Goal: Transaction & Acquisition: Purchase product/service

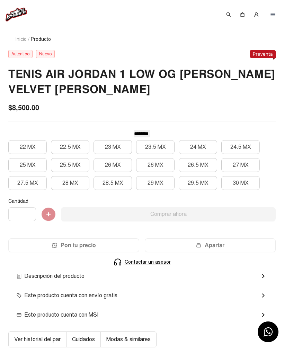
scroll to position [129, 0]
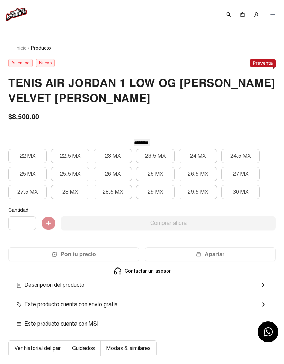
click at [121, 177] on button "26 MX" at bounding box center [112, 174] width 38 height 14
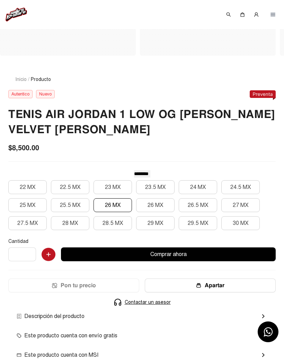
scroll to position [0, 0]
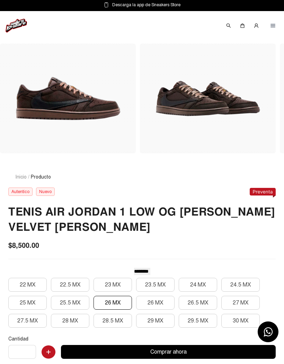
click at [264, 194] on icon at bounding box center [262, 192] width 26 height 8
click at [196, 302] on button "26.5 MX" at bounding box center [197, 303] width 38 height 14
click at [237, 303] on button "27 MX" at bounding box center [240, 303] width 38 height 14
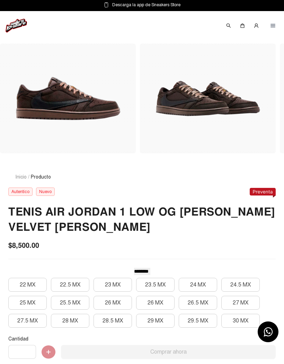
click at [20, 27] on img at bounding box center [16, 26] width 21 height 14
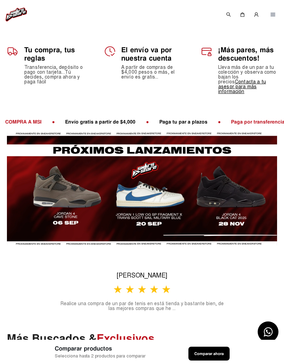
scroll to position [127, 0]
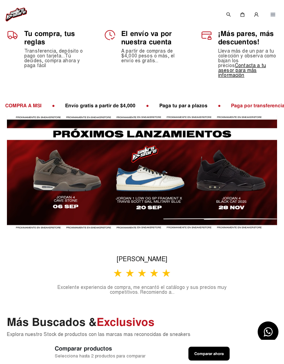
click at [269, 169] on button "Next" at bounding box center [272, 172] width 7 height 7
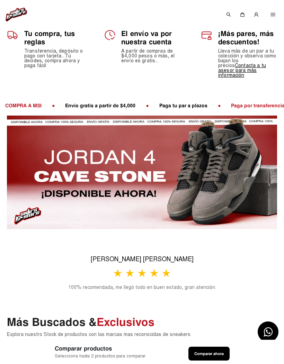
click at [11, 169] on button "Previous" at bounding box center [10, 172] width 7 height 7
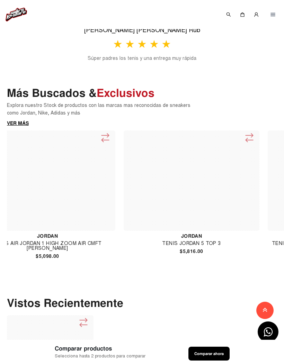
scroll to position [0, 1603]
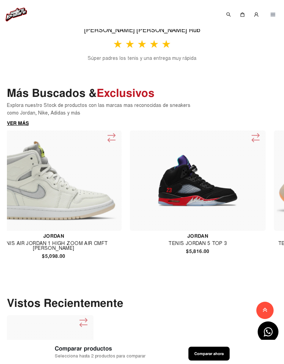
click at [93, 200] on img at bounding box center [54, 180] width 130 height 81
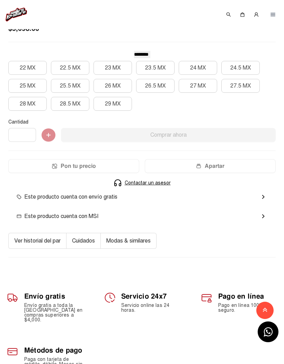
scroll to position [199, 0]
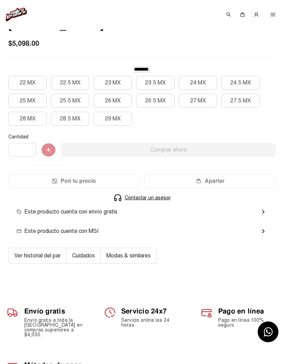
click at [157, 104] on button "26.5 MX" at bounding box center [155, 101] width 38 height 14
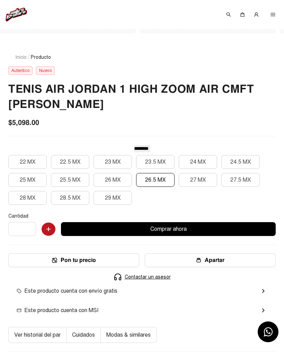
scroll to position [118, 0]
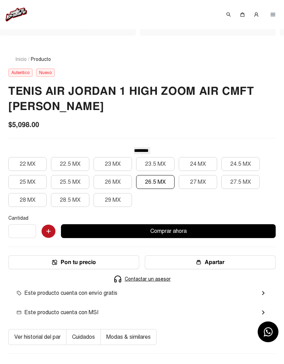
click at [105, 264] on button "Pon tu precio" at bounding box center [73, 262] width 131 height 14
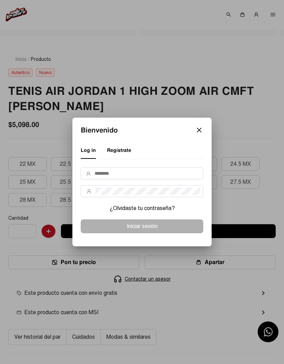
click at [198, 131] on mat-icon "close" at bounding box center [199, 130] width 8 height 8
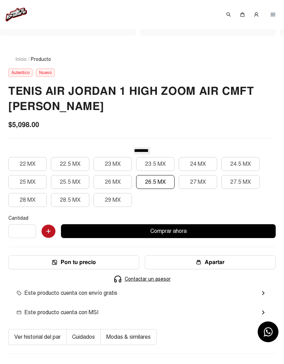
click at [89, 306] on div "Este producto cuenta con MSI chevron_right" at bounding box center [141, 312] width 267 height 19
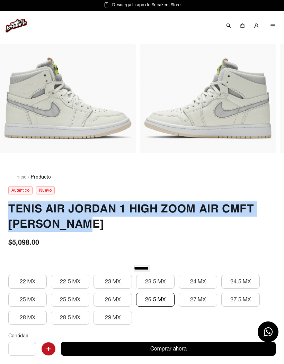
copy h2 "Tenis Air Jordan 1 High Zoom Air Cmft Pearl White"
